Goal: Check status: Check status

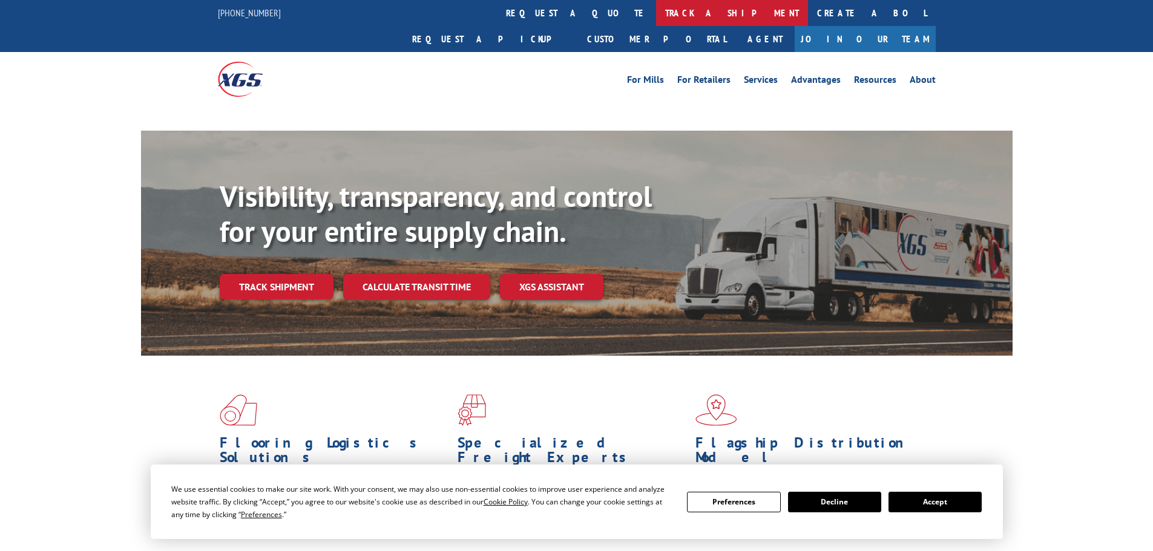
click at [656, 7] on link "track a shipment" at bounding box center [732, 13] width 152 height 26
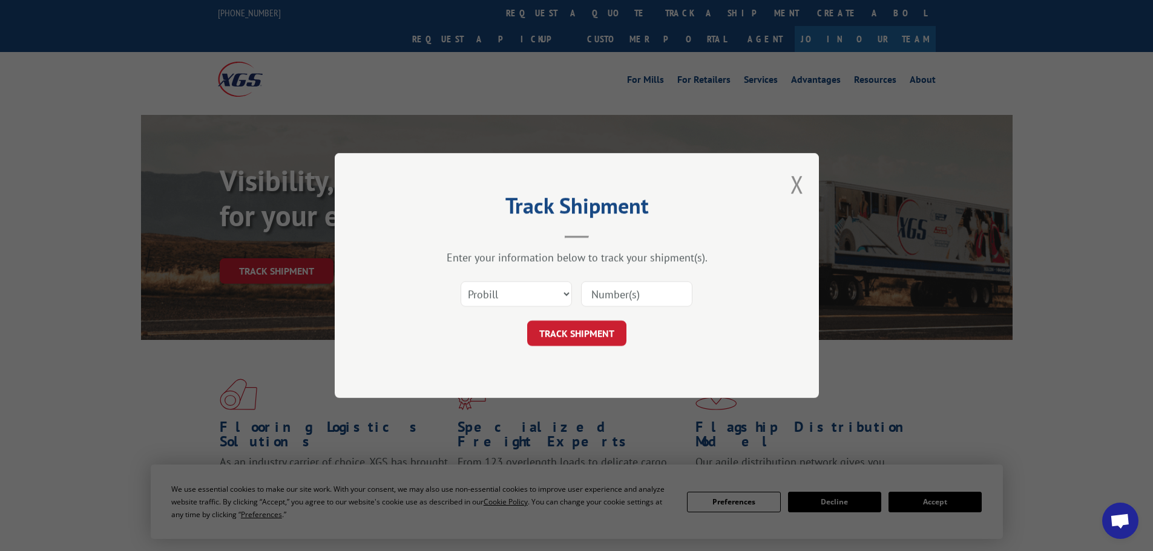
drag, startPoint x: 516, startPoint y: 295, endPoint x: 513, endPoint y: 303, distance: 8.7
click at [516, 295] on select "Select category... Probill BOL PO" at bounding box center [516, 293] width 111 height 25
select select "bol"
click at [461, 281] on select "Select category... Probill BOL PO" at bounding box center [516, 293] width 111 height 25
click at [613, 303] on input at bounding box center [636, 293] width 111 height 25
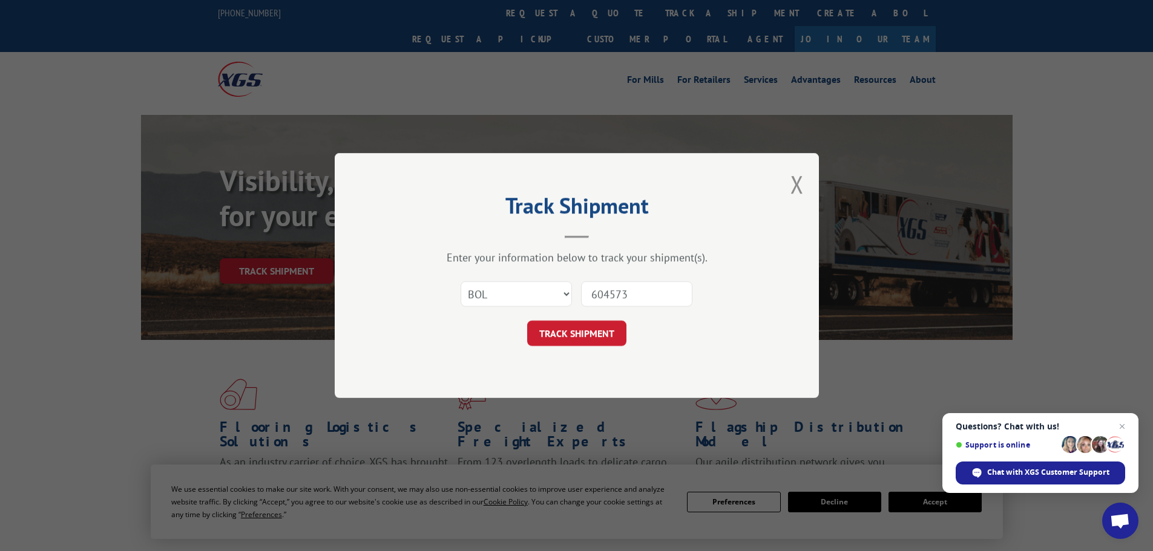
type input "6045733"
click button "TRACK SHIPMENT" at bounding box center [576, 333] width 99 height 25
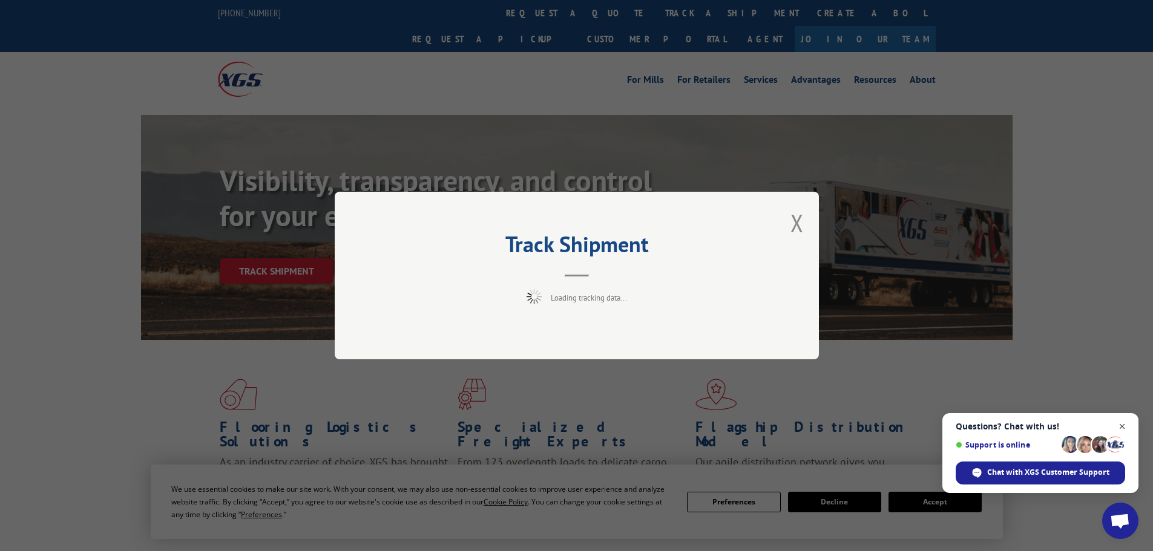
click at [1123, 421] on span "Close chat" at bounding box center [1122, 427] width 15 height 15
